Goal: Information Seeking & Learning: Compare options

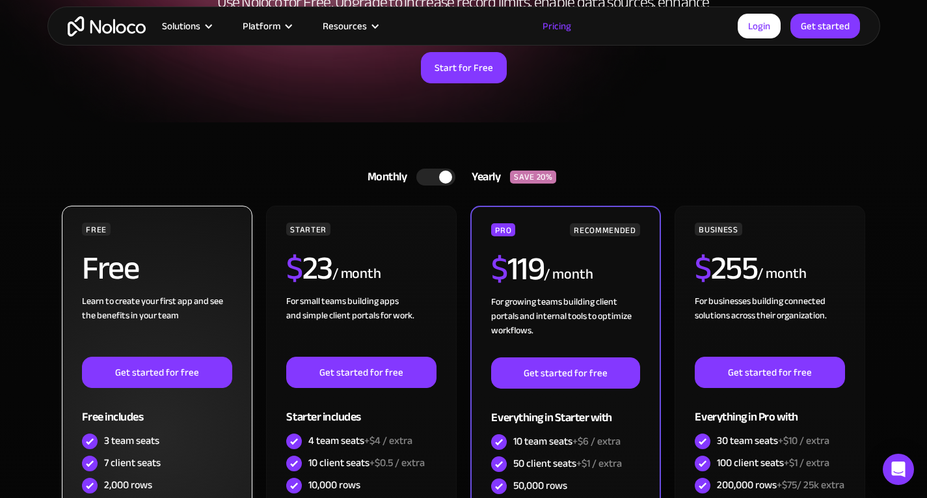
scroll to position [260, 0]
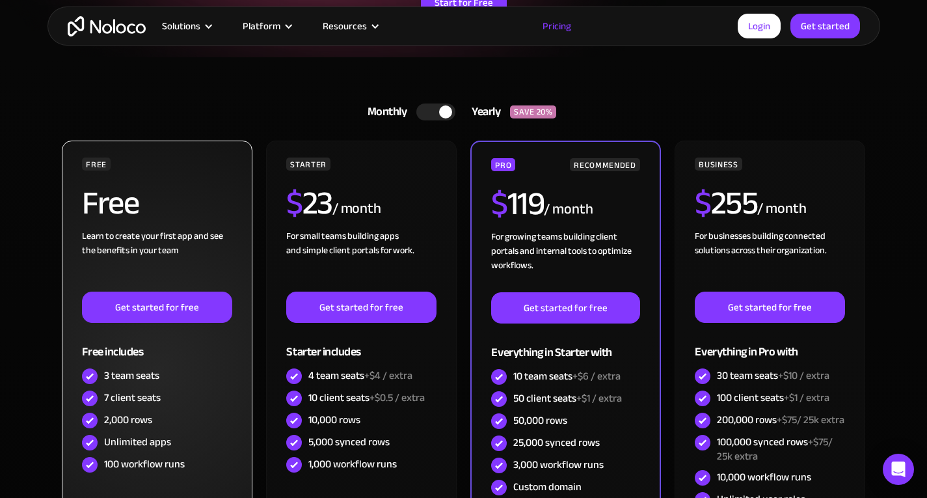
click at [117, 420] on div "2,000 rows" at bounding box center [128, 420] width 48 height 14
click at [116, 441] on div "Unlimited apps" at bounding box center [137, 442] width 67 height 14
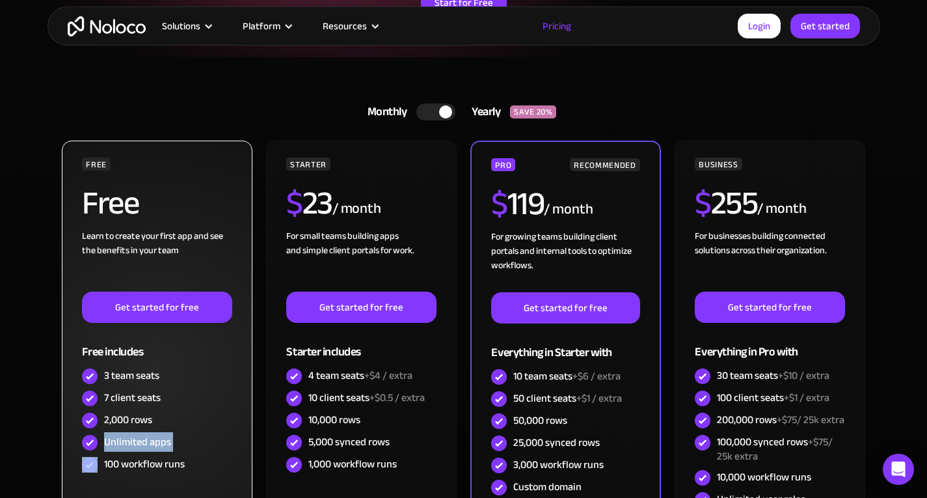
click at [116, 441] on div "Unlimited apps" at bounding box center [137, 442] width 67 height 14
click at [113, 461] on div "100 workflow runs" at bounding box center [144, 464] width 81 height 14
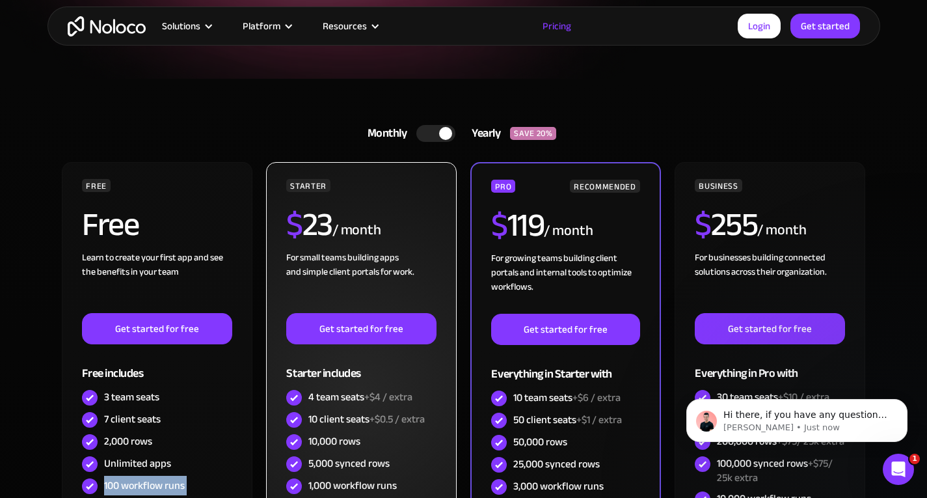
scroll to position [195, 0]
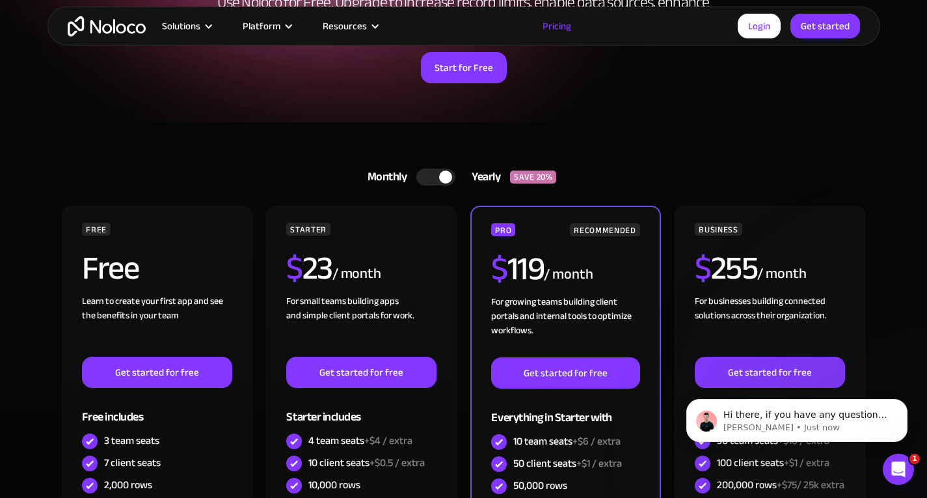
click at [439, 179] on div at bounding box center [445, 177] width 13 height 13
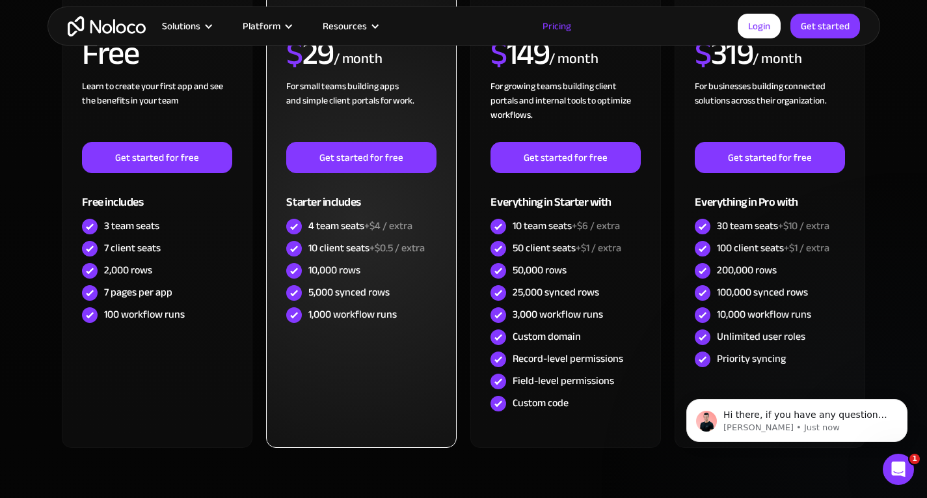
scroll to position [456, 0]
